Goal: Communication & Community: Answer question/provide support

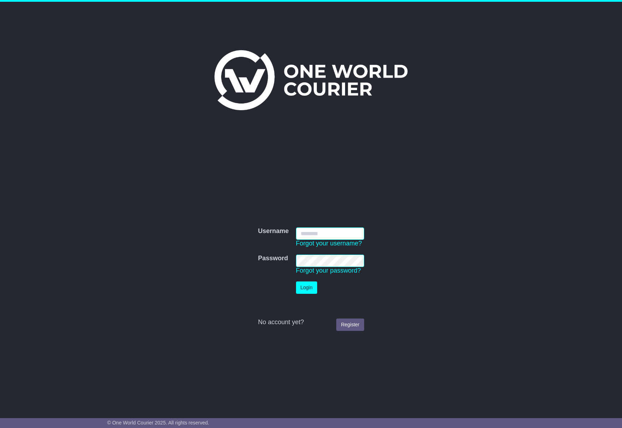
type input "**********"
click at [301, 291] on button "Login" at bounding box center [306, 287] width 21 height 12
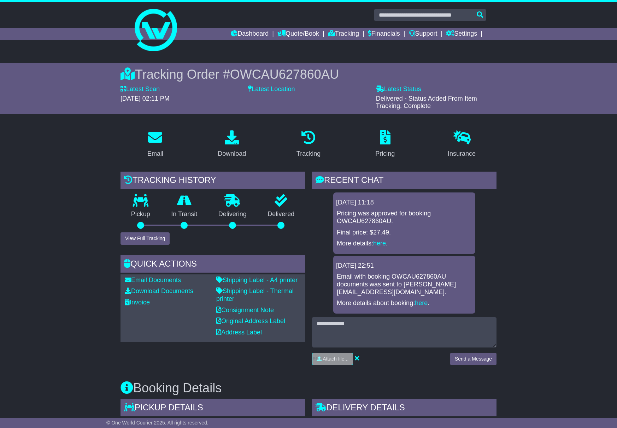
click at [138, 90] on label "Latest Scan" at bounding box center [139, 89] width 39 height 8
click at [139, 97] on span "31 July 2025 - 02:11 PM" at bounding box center [144, 98] width 49 height 7
click at [292, 89] on label "Latest Location" at bounding box center [271, 89] width 47 height 8
click at [411, 92] on label "Latest Status" at bounding box center [398, 89] width 45 height 8
click at [410, 99] on span "Delivered - Status Added From Item Tracking. Complete" at bounding box center [426, 102] width 101 height 15
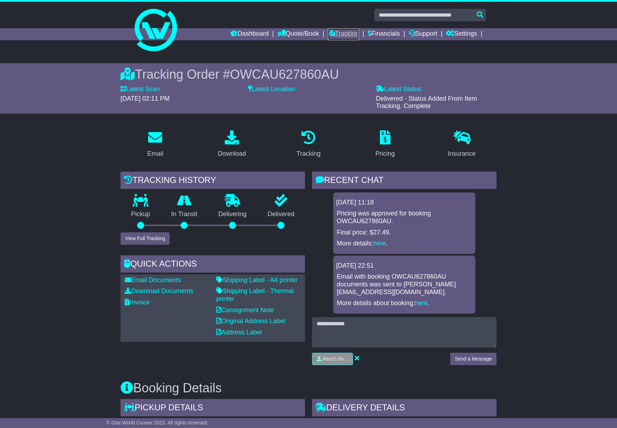
click at [355, 34] on link "Tracking" at bounding box center [343, 34] width 31 height 12
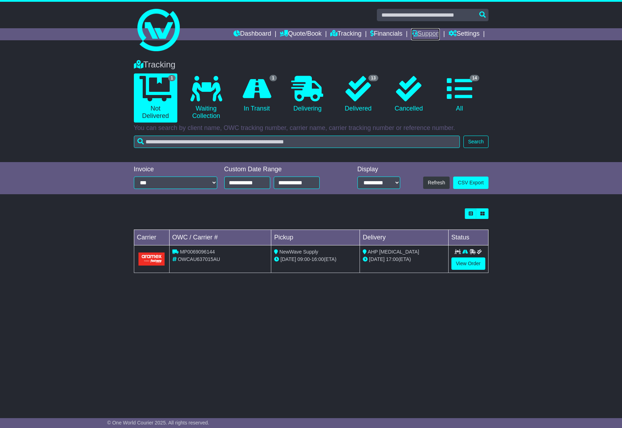
click at [418, 34] on link "Support" at bounding box center [425, 34] width 29 height 12
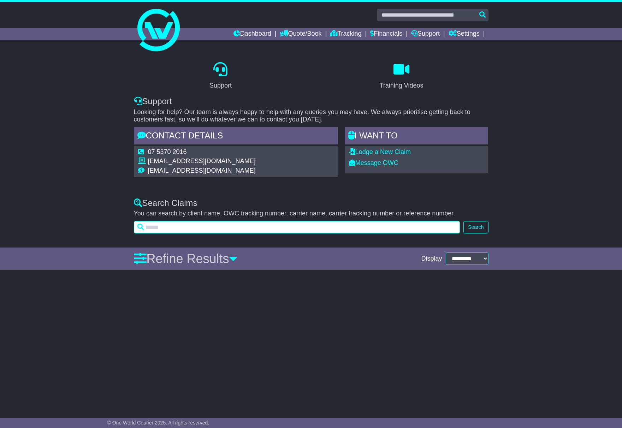
click at [196, 228] on input "text" at bounding box center [297, 227] width 326 height 12
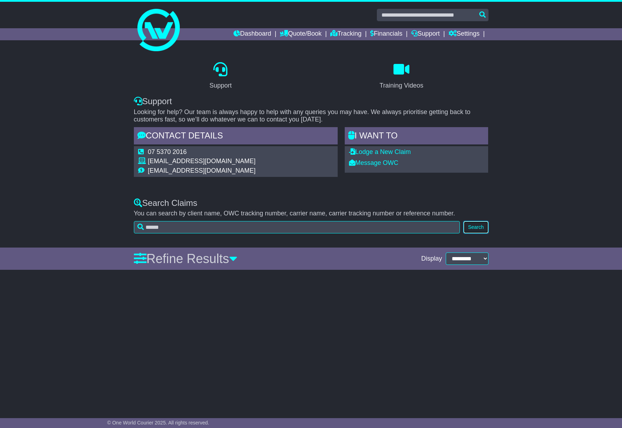
click at [486, 228] on button "Search" at bounding box center [475, 227] width 25 height 12
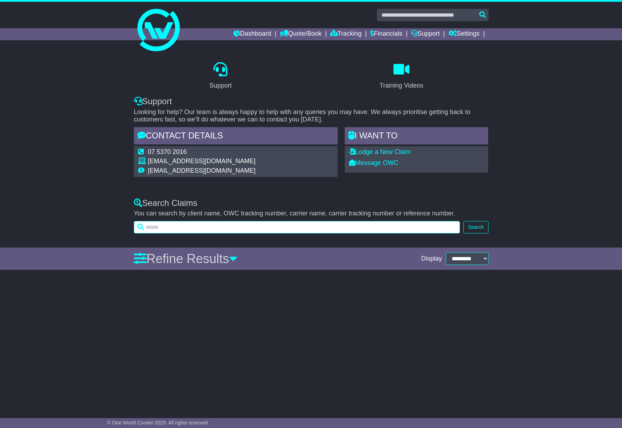
click at [278, 229] on input "text" at bounding box center [297, 227] width 326 height 12
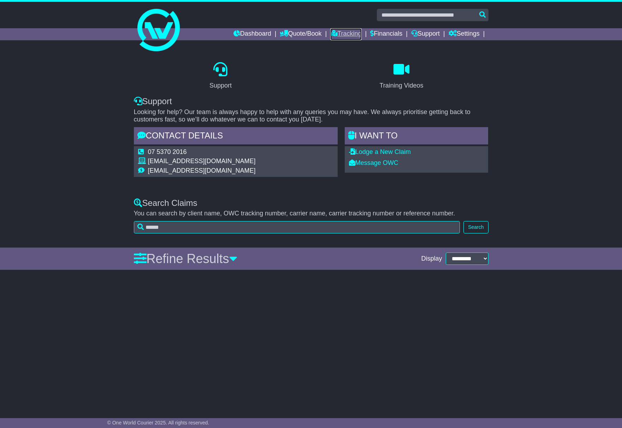
click at [350, 36] on link "Tracking" at bounding box center [345, 34] width 31 height 12
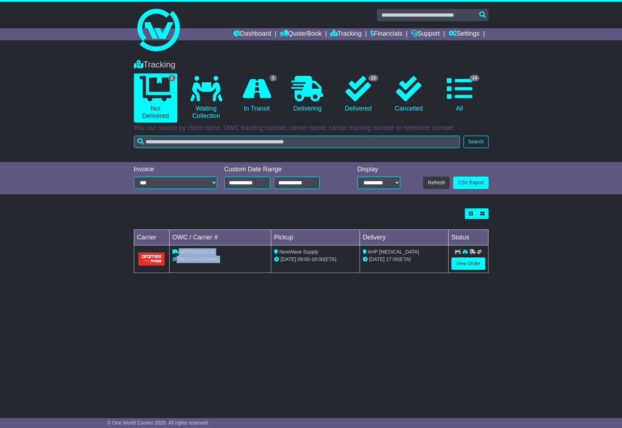
drag, startPoint x: 227, startPoint y: 261, endPoint x: 171, endPoint y: 251, distance: 56.7
click at [171, 251] on td "MP0069096144 OWCAU637015AU" at bounding box center [220, 259] width 102 height 28
copy td "MP0069096144 OWCAU637015AU"
click at [432, 34] on link "Support" at bounding box center [425, 34] width 29 height 12
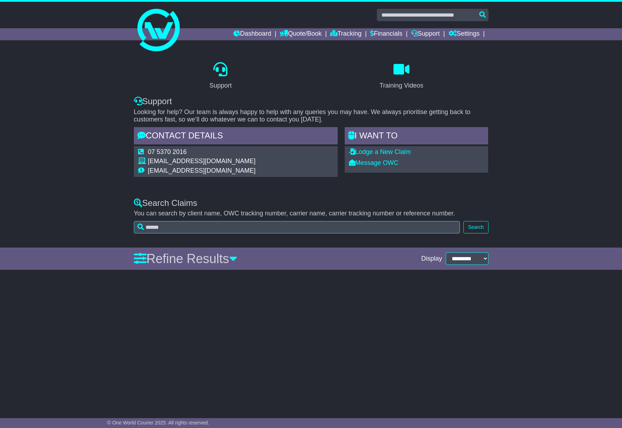
click at [156, 171] on td "[EMAIL_ADDRESS][DOMAIN_NAME]" at bounding box center [202, 171] width 108 height 8
click at [156, 162] on td "[EMAIL_ADDRESS][DOMAIN_NAME]" at bounding box center [202, 163] width 108 height 10
click at [361, 162] on link "Message OWC" at bounding box center [373, 162] width 49 height 7
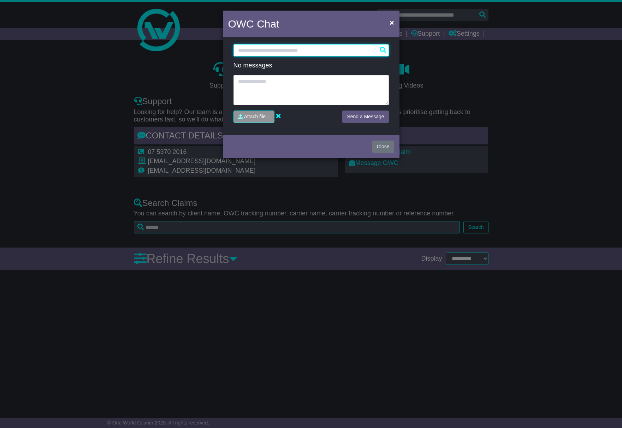
paste input "**********"
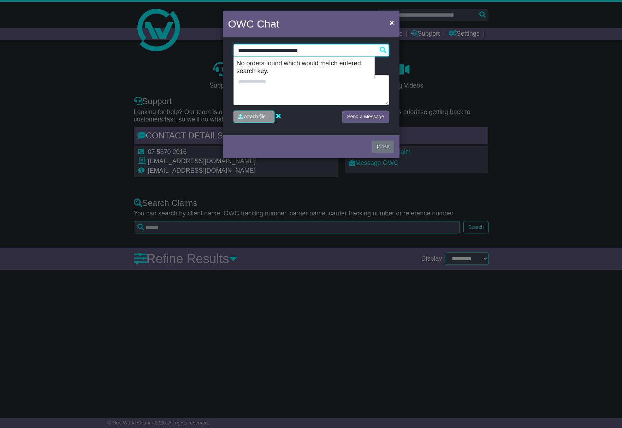
drag, startPoint x: 283, startPoint y: 51, endPoint x: 220, endPoint y: 47, distance: 62.9
click at [220, 47] on div "**********" at bounding box center [311, 214] width 622 height 428
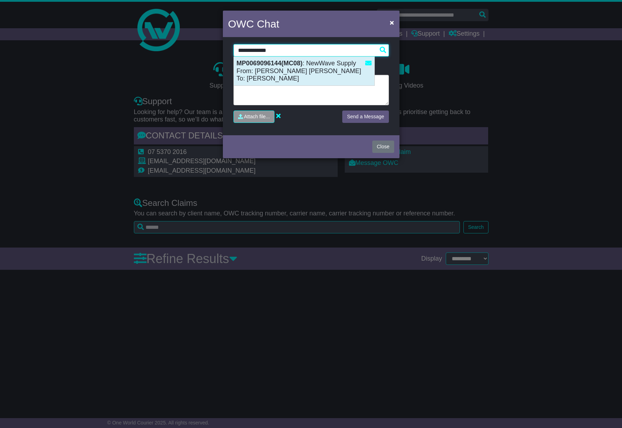
click at [247, 69] on div "MP0069096144(MC08) : NewWave Supply From: [PERSON_NAME] [PERSON_NAME] To: [PERS…" at bounding box center [304, 71] width 141 height 29
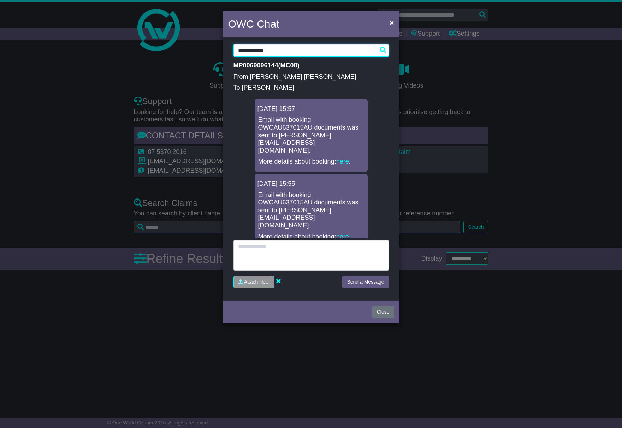
type input "**********"
click at [284, 240] on textarea at bounding box center [310, 255] width 155 height 30
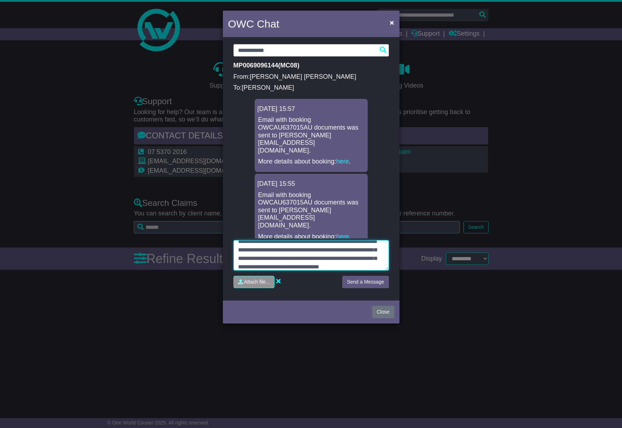
scroll to position [14, 0]
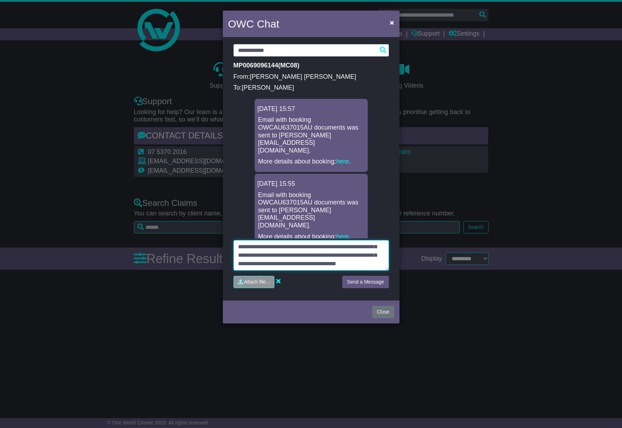
type textarea "**********"
click at [359, 276] on button "Send a Message" at bounding box center [365, 282] width 46 height 12
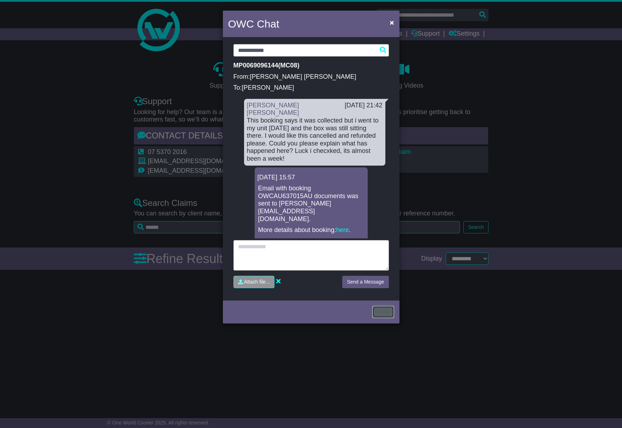
click at [378, 310] on button "Close" at bounding box center [383, 312] width 22 height 12
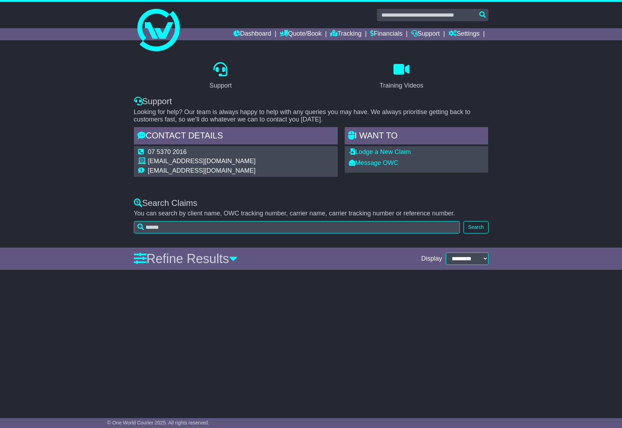
click at [495, 73] on div "Support Training Videos Support Looking for help? Our team is always happy to h…" at bounding box center [311, 122] width 622 height 138
